Goal: Navigation & Orientation: Find specific page/section

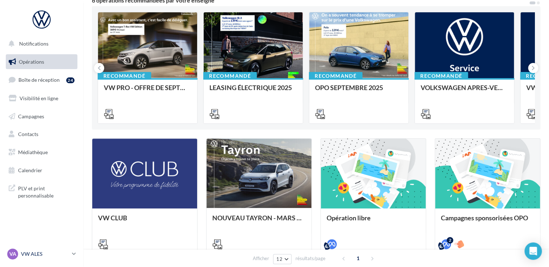
scroll to position [72, 0]
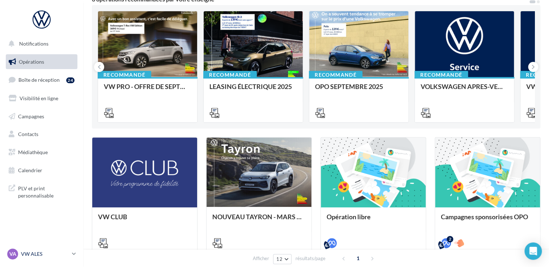
click at [37, 253] on p "VW ALES" at bounding box center [45, 253] width 48 height 7
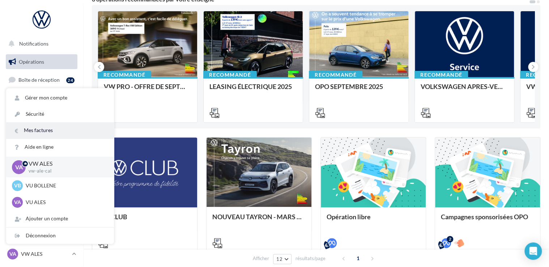
click at [40, 131] on link "Mes factures" at bounding box center [60, 130] width 108 height 16
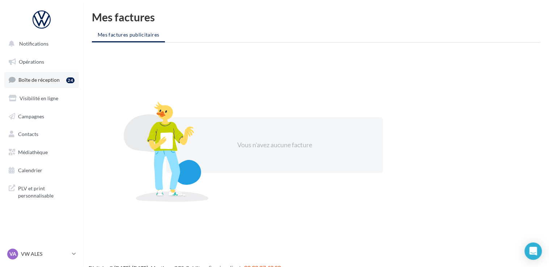
click at [38, 81] on span "Boîte de réception" at bounding box center [38, 80] width 41 height 6
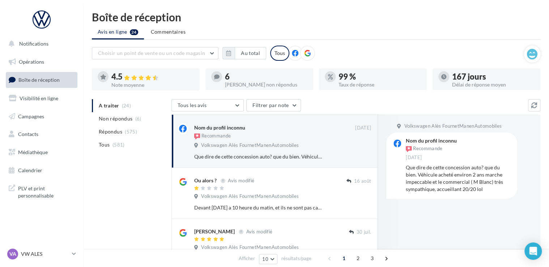
scroll to position [36, 0]
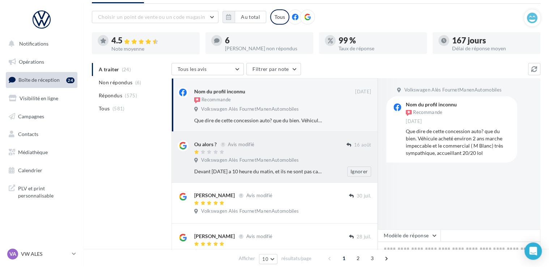
click at [232, 161] on span "Volkswagen Alès FournetManenAutomobiles" at bounding box center [250, 160] width 98 height 7
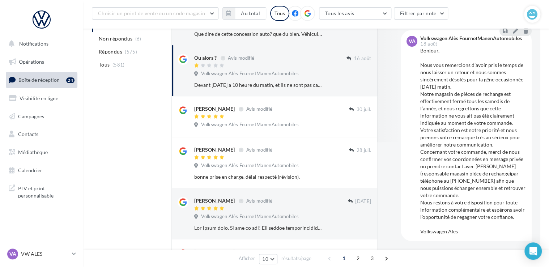
scroll to position [145, 0]
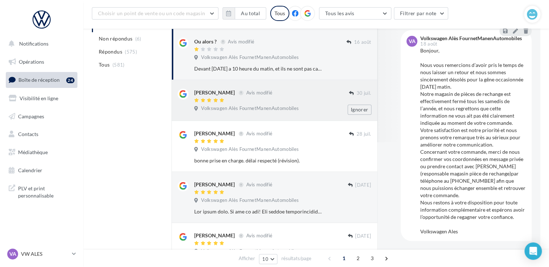
click at [276, 100] on div at bounding box center [271, 101] width 155 height 6
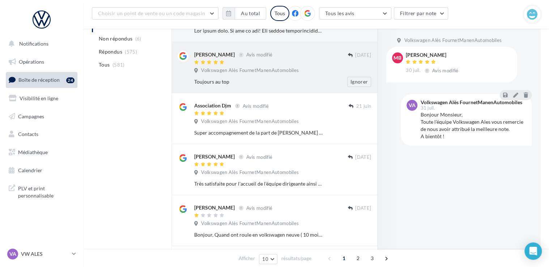
scroll to position [362, 0]
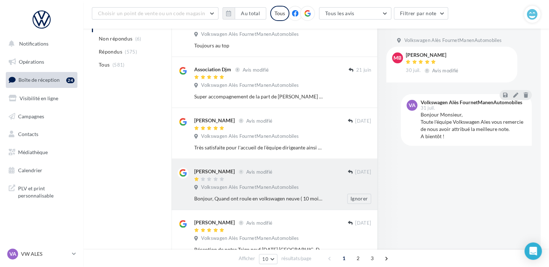
click at [275, 194] on div "Bonjour, Quand ont roule en volkswagen neuve ( 10 mois) et que l’on se rend che…" at bounding box center [285, 199] width 183 height 10
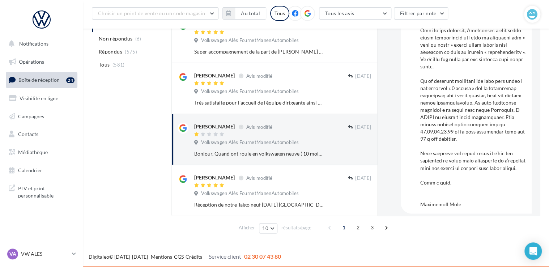
scroll to position [518, 0]
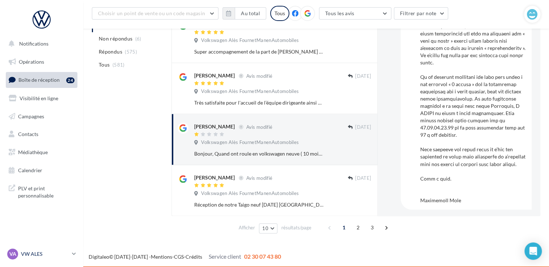
click at [30, 256] on p "VW ALES" at bounding box center [45, 253] width 48 height 7
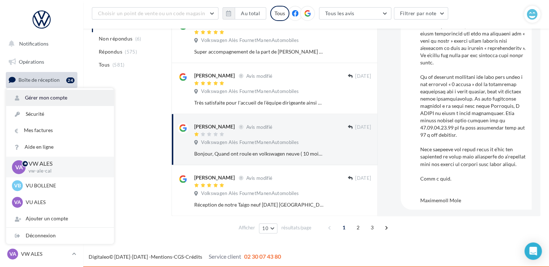
click at [47, 99] on link "Gérer mon compte" at bounding box center [60, 98] width 108 height 16
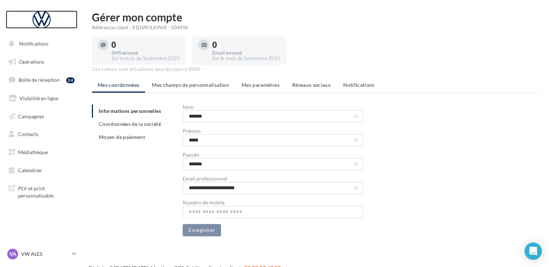
click at [42, 15] on div at bounding box center [42, 19] width 58 height 18
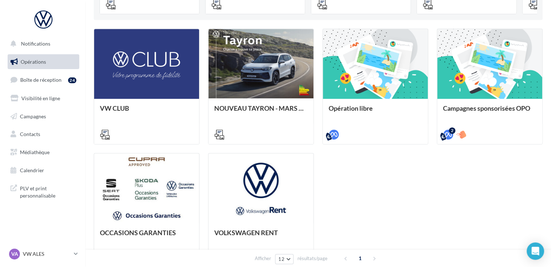
scroll to position [242, 0]
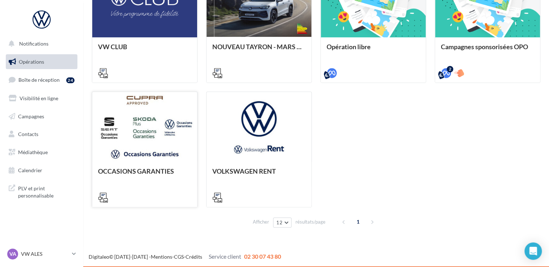
click at [123, 111] on div at bounding box center [144, 127] width 105 height 71
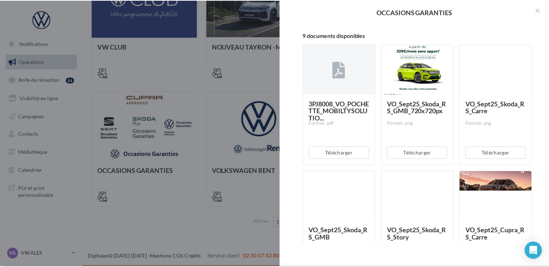
scroll to position [75, 0]
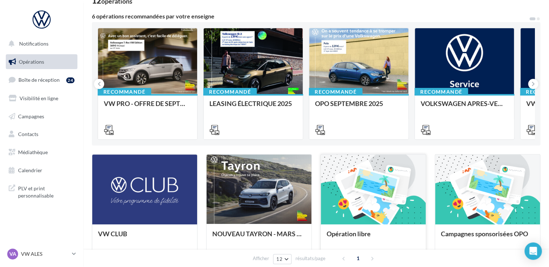
scroll to position [0, 0]
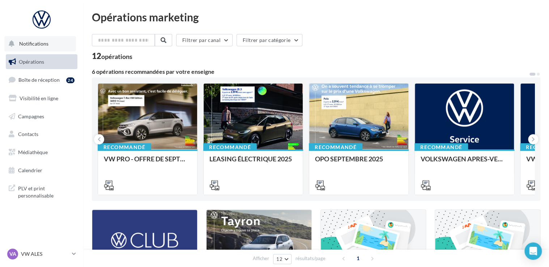
click at [25, 42] on span "Notifications" at bounding box center [33, 44] width 29 height 6
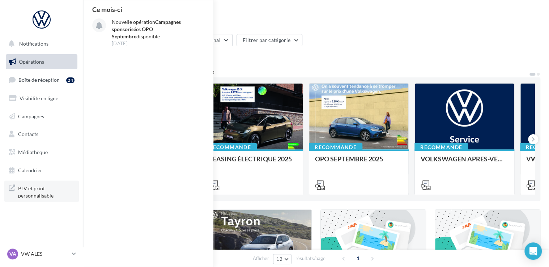
click at [37, 195] on span "PLV et print personnalisable" at bounding box center [46, 191] width 56 height 16
